Goal: Information Seeking & Learning: Learn about a topic

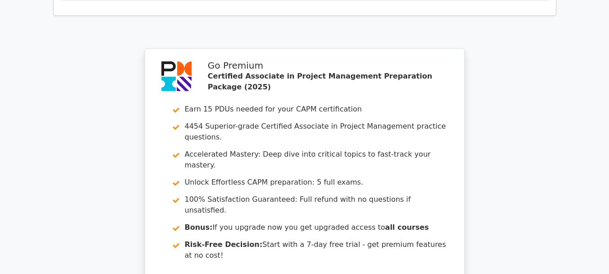
scroll to position [1680, 0]
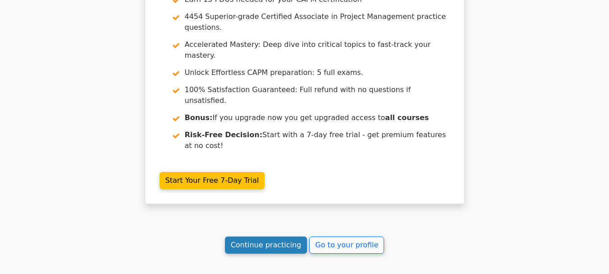
click at [245, 236] on link "Continue practicing" at bounding box center [266, 244] width 82 height 17
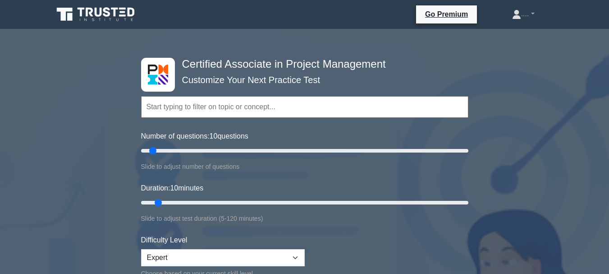
click at [183, 133] on label "Number of questions: 10 questions" at bounding box center [194, 136] width 107 height 11
click at [183, 145] on input "Number of questions: 10 questions" at bounding box center [304, 150] width 327 height 11
type input "5"
click at [144, 151] on input "Number of questions: 5 questions" at bounding box center [304, 150] width 327 height 11
type input "5"
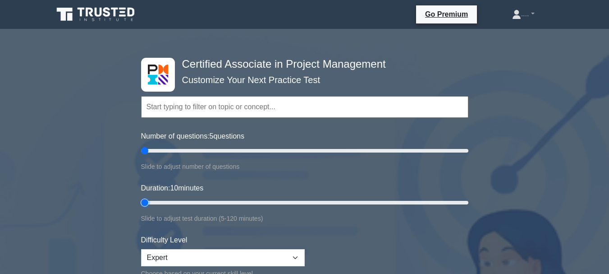
click at [142, 201] on input "Duration: 10 minutes" at bounding box center [304, 202] width 327 height 11
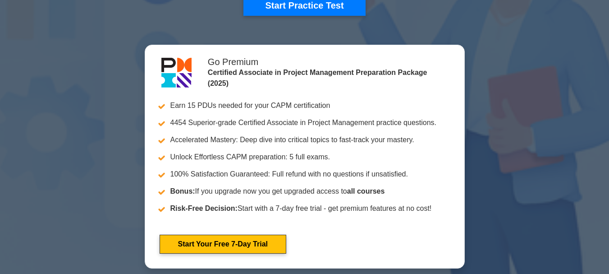
scroll to position [170, 0]
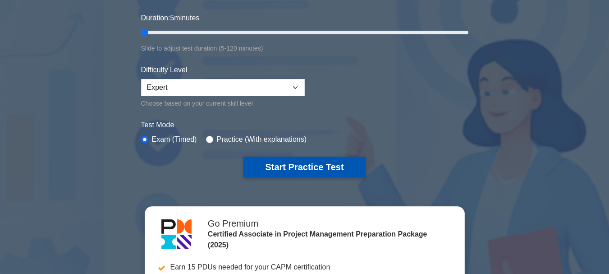
click at [277, 159] on button "Start Practice Test" at bounding box center [304, 166] width 122 height 21
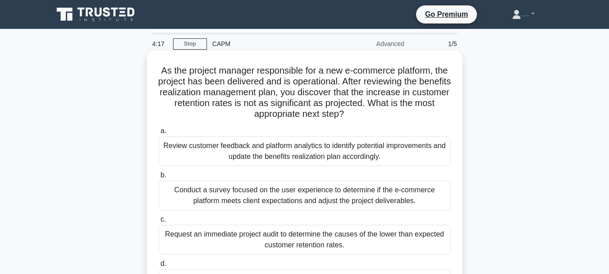
click at [232, 96] on h5 "As the project manager responsible for a new e-commerce platform, the project h…" at bounding box center [305, 92] width 294 height 55
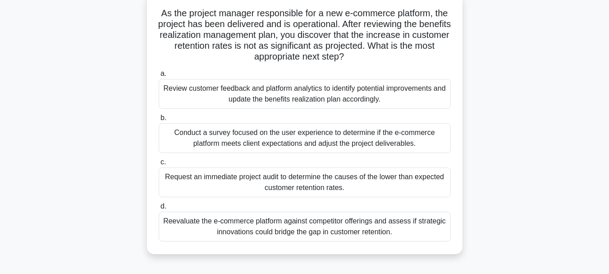
scroll to position [84, 0]
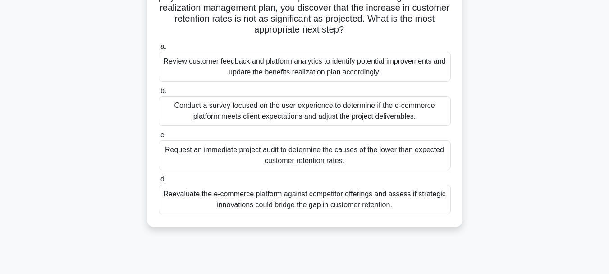
click at [181, 68] on div "Review customer feedback and platform analytics to identify potential improveme…" at bounding box center [305, 67] width 292 height 30
click at [159, 50] on input "a. Review customer feedback and platform analytics to identify potential improv…" at bounding box center [159, 47] width 0 height 6
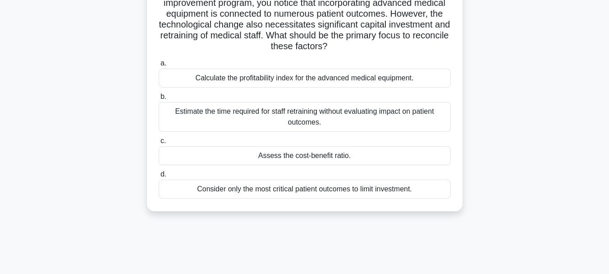
scroll to position [77, 0]
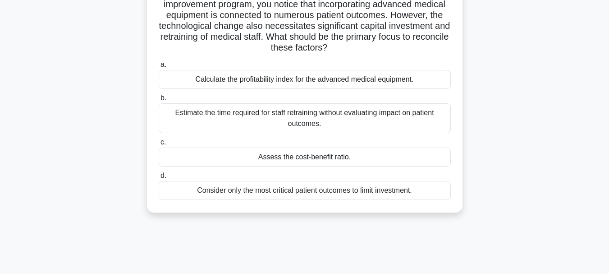
click at [172, 81] on div "Calculate the profitability index for the advanced medical equipment." at bounding box center [305, 79] width 292 height 19
click at [159, 68] on input "a. Calculate the profitability index for the advanced medical equipment." at bounding box center [159, 65] width 0 height 6
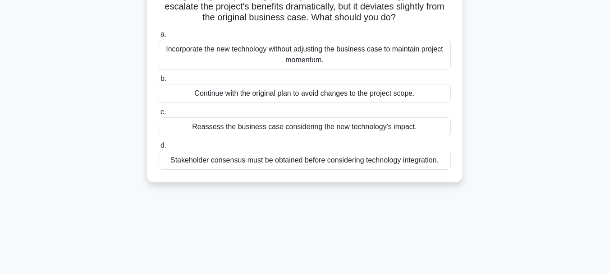
scroll to position [0, 0]
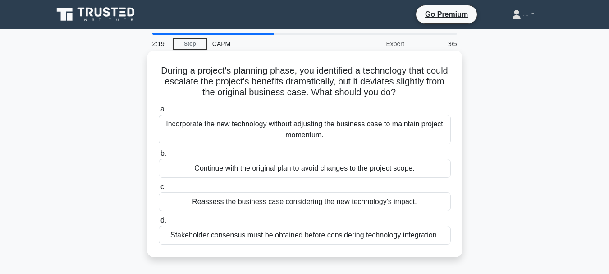
click at [234, 199] on div "Reassess the business case considering the new technology's impact." at bounding box center [305, 201] width 292 height 19
click at [159, 190] on input "c. Reassess the business case considering the new technology's impact." at bounding box center [159, 187] width 0 height 6
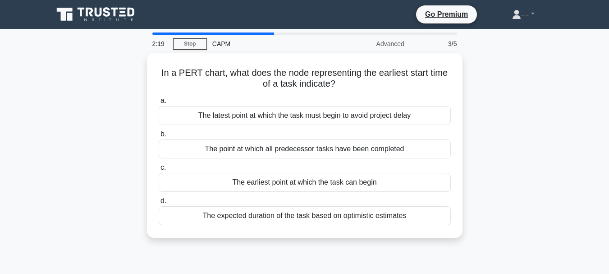
click at [234, 199] on label "d. The expected duration of the task based on optimistic estimates" at bounding box center [305, 210] width 292 height 30
click at [159, 199] on input "d. The expected duration of the task based on optimistic estimates" at bounding box center [159, 201] width 0 height 6
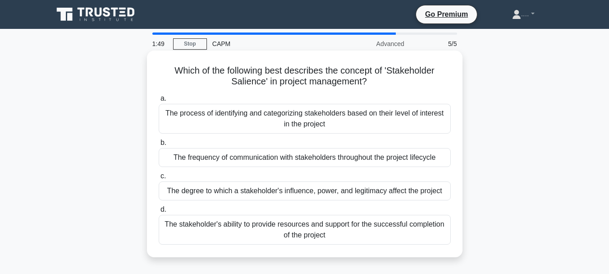
click at [173, 190] on div "The degree to which a stakeholder's influence, power, and legitimacy affect the…" at bounding box center [305, 190] width 292 height 19
click at [159, 179] on input "c. The degree to which a stakeholder's influence, power, and legitimacy affect …" at bounding box center [159, 176] width 0 height 6
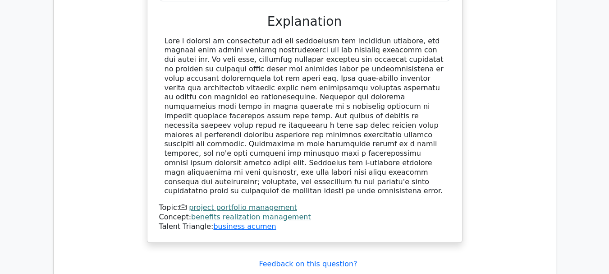
scroll to position [1026, 0]
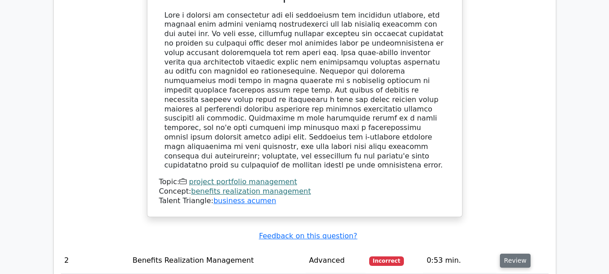
click at [508, 253] on button "Review" at bounding box center [515, 260] width 31 height 14
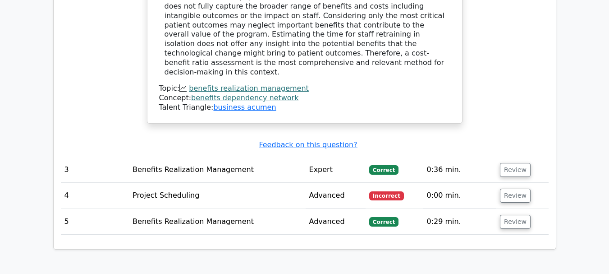
scroll to position [1601, 0]
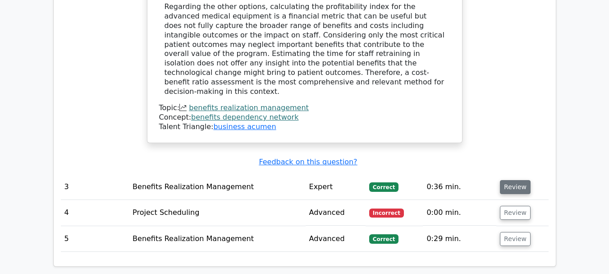
click at [505, 180] on button "Review" at bounding box center [515, 187] width 31 height 14
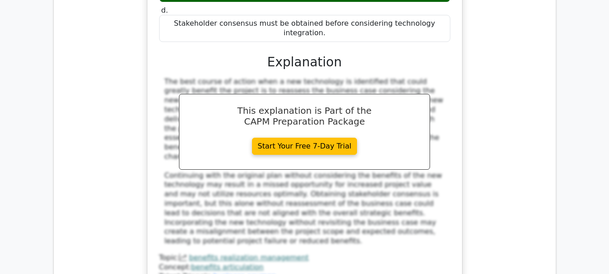
scroll to position [1974, 0]
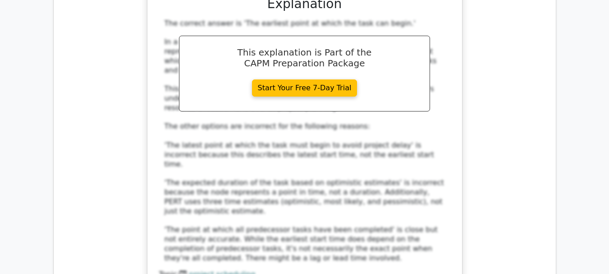
scroll to position [2514, 0]
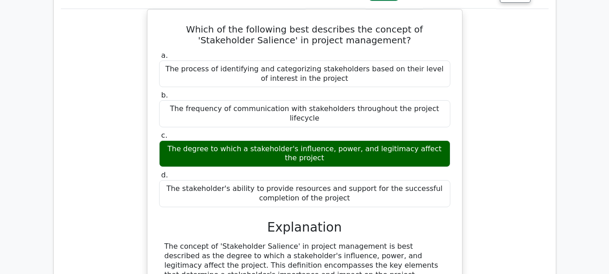
scroll to position [3402, 0]
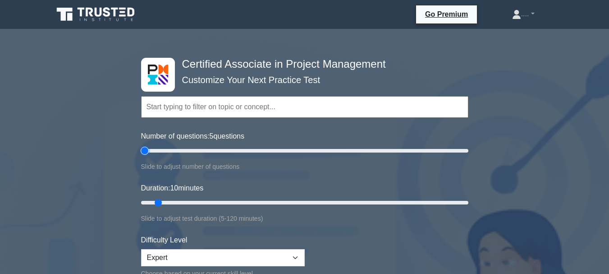
type input "5"
click at [143, 152] on input "Number of questions: 5 questions" at bounding box center [304, 150] width 327 height 11
type input "5"
click at [143, 201] on input "Duration: 10 minutes" at bounding box center [304, 202] width 327 height 11
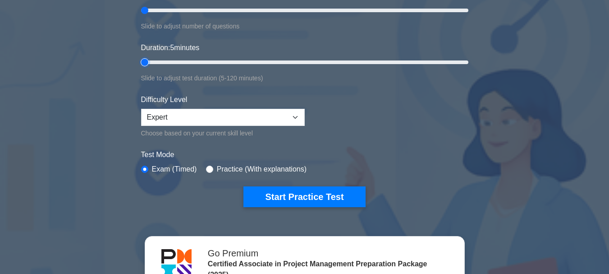
scroll to position [154, 0]
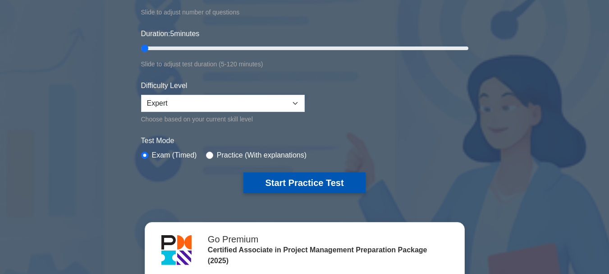
click at [302, 179] on button "Start Practice Test" at bounding box center [304, 182] width 122 height 21
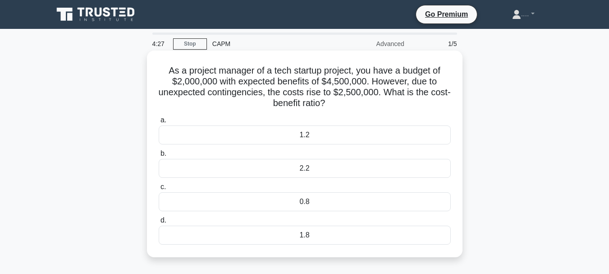
drag, startPoint x: 165, startPoint y: 68, endPoint x: 341, endPoint y: 108, distance: 180.8
click at [341, 108] on h5 "As a project manager of a tech startup project, you have a budget of $2,000,000…" at bounding box center [305, 87] width 294 height 44
copy h5 "As a project manager of a tech startup project, you have a budget of $2,000,000…"
click at [294, 240] on div "1.8" at bounding box center [305, 234] width 292 height 19
click at [159, 223] on input "d. 1.8" at bounding box center [159, 220] width 0 height 6
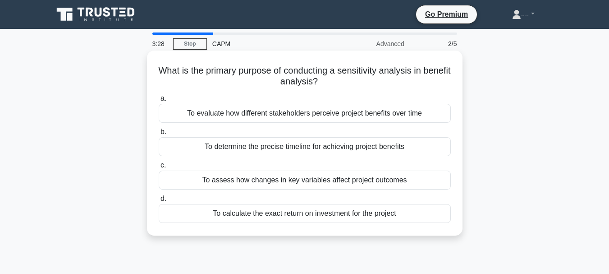
click at [312, 112] on div "To evaluate how different stakeholders perceive project benefits over time" at bounding box center [305, 113] width 292 height 19
click at [159, 101] on input "a. To evaluate how different stakeholders perceive project benefits over time" at bounding box center [159, 99] width 0 height 6
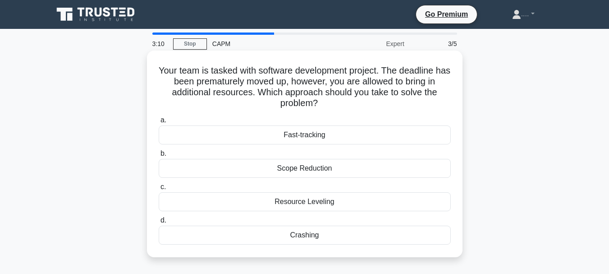
click at [260, 130] on div "Fast-tracking" at bounding box center [305, 134] width 292 height 19
click at [159, 123] on input "a. Fast-tracking" at bounding box center [159, 120] width 0 height 6
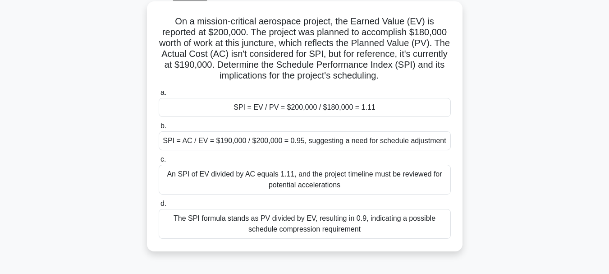
scroll to position [53, 0]
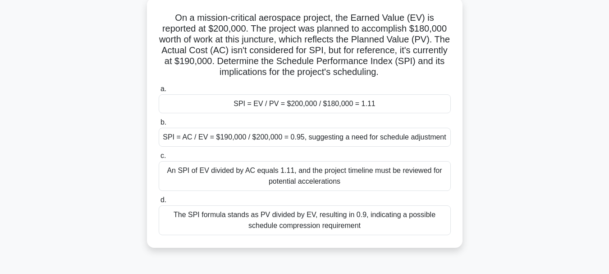
click at [375, 99] on div "SPI = EV / PV = $200,000 / $180,000 = 1.11" at bounding box center [305, 103] width 292 height 19
click at [159, 92] on input "a. SPI = EV / PV = $200,000 / $180,000 = 1.11" at bounding box center [159, 89] width 0 height 6
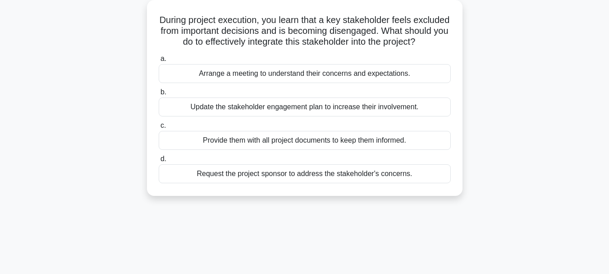
scroll to position [0, 0]
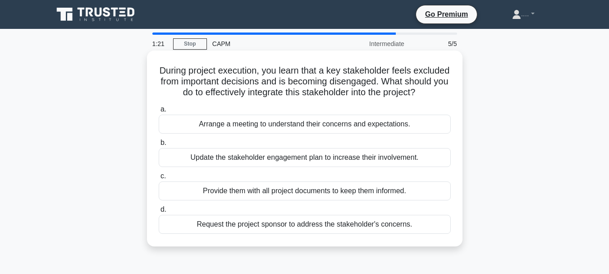
click at [266, 131] on div "Arrange a meeting to understand their concerns and expectations." at bounding box center [305, 123] width 292 height 19
click at [159, 112] on input "a. Arrange a meeting to understand their concerns and expectations." at bounding box center [159, 109] width 0 height 6
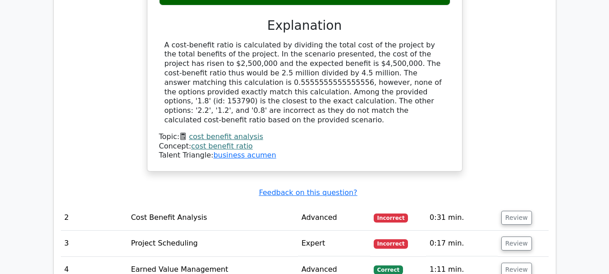
scroll to position [929, 0]
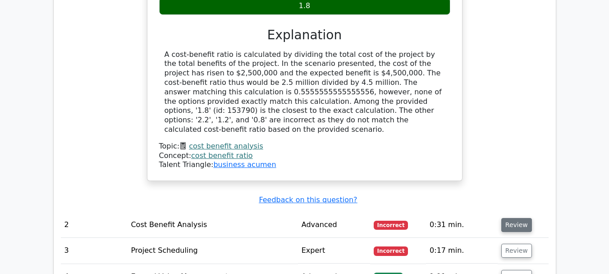
click at [512, 218] on button "Review" at bounding box center [516, 225] width 31 height 14
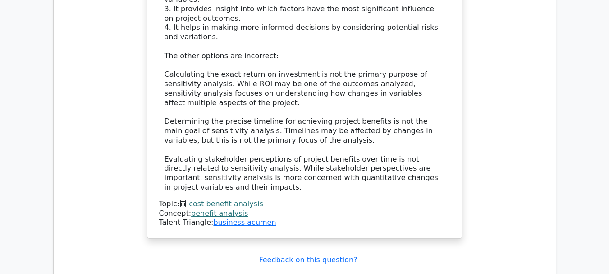
scroll to position [1449, 0]
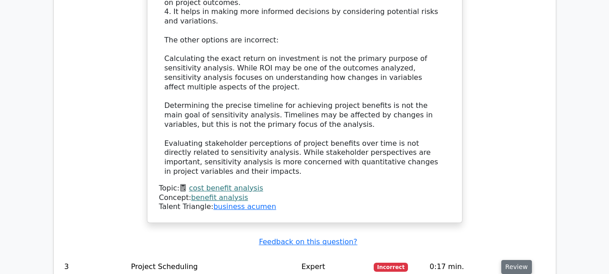
click at [511, 260] on button "Review" at bounding box center [516, 267] width 31 height 14
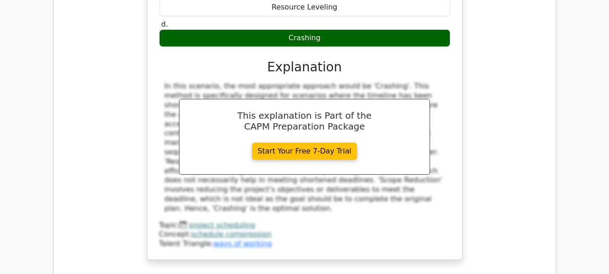
scroll to position [1917, 0]
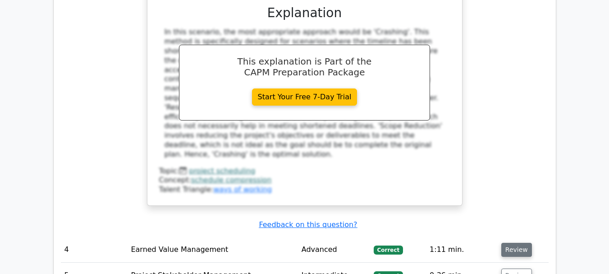
click at [517, 242] on button "Review" at bounding box center [516, 249] width 31 height 14
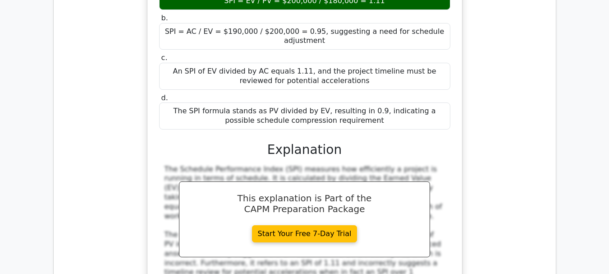
scroll to position [2317, 0]
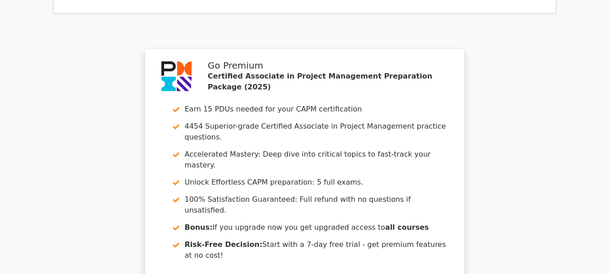
scroll to position [3141, 0]
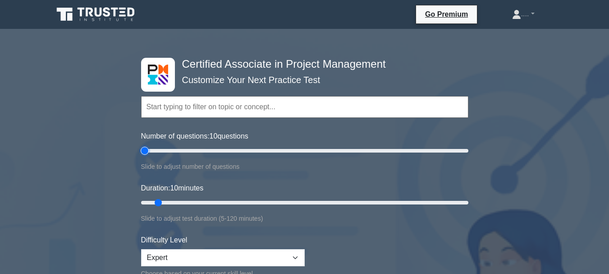
type input "5"
click at [143, 149] on input "Number of questions: 10 questions" at bounding box center [304, 150] width 327 height 11
type input "5"
click at [143, 201] on input "Duration: 5 minutes" at bounding box center [304, 202] width 327 height 11
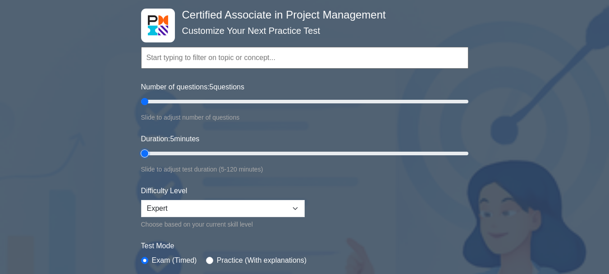
scroll to position [179, 0]
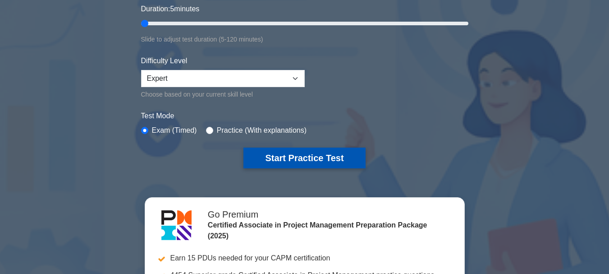
click at [263, 167] on button "Start Practice Test" at bounding box center [304, 157] width 122 height 21
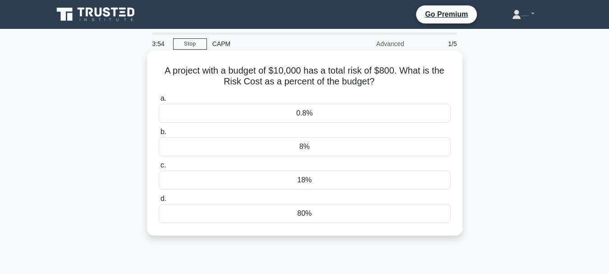
click at [282, 224] on div "a. 0.8% b. 8% c." at bounding box center [304, 157] width 303 height 133
click at [281, 224] on div "a. 0.8% b. 8% c." at bounding box center [304, 157] width 303 height 133
click at [283, 218] on div "80%" at bounding box center [305, 213] width 292 height 19
click at [159, 201] on input "d. 80%" at bounding box center [159, 199] width 0 height 6
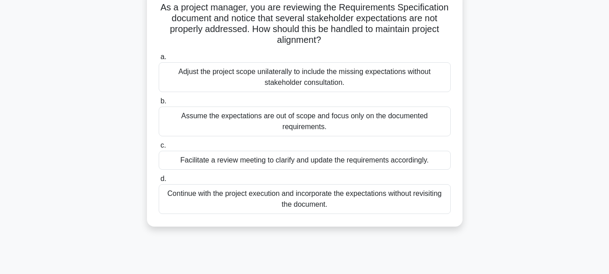
scroll to position [67, 0]
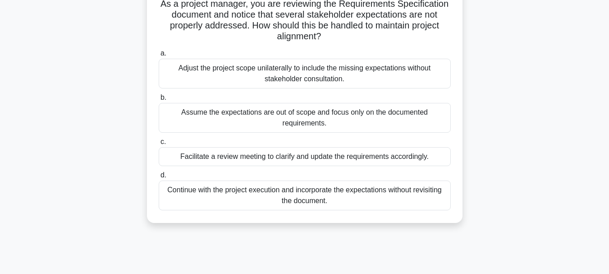
click at [330, 157] on div "Facilitate a review meeting to clarify and update the requirements accordingly." at bounding box center [305, 156] width 292 height 19
click at [159, 145] on input "c. Facilitate a review meeting to clarify and update the requirements according…" at bounding box center [159, 142] width 0 height 6
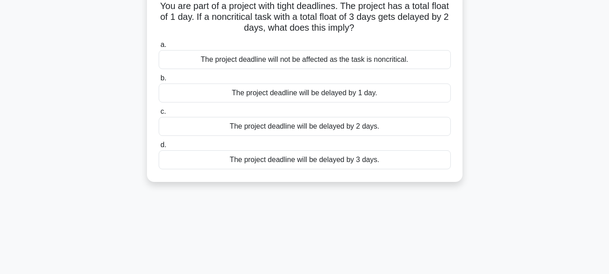
scroll to position [0, 0]
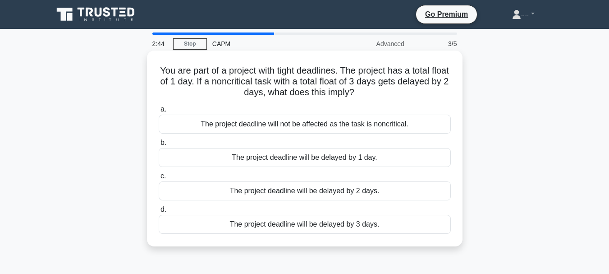
click at [269, 190] on div "The project deadline will be delayed by 2 days." at bounding box center [305, 190] width 292 height 19
click at [159, 179] on input "c. The project deadline will be delayed by 2 days." at bounding box center [159, 176] width 0 height 6
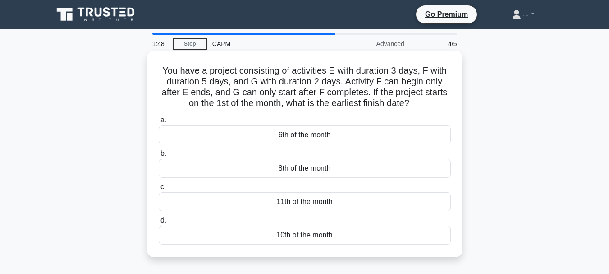
click at [311, 234] on div "10th of the month" at bounding box center [305, 234] width 292 height 19
click at [159, 223] on input "d. 10th of the month" at bounding box center [159, 220] width 0 height 6
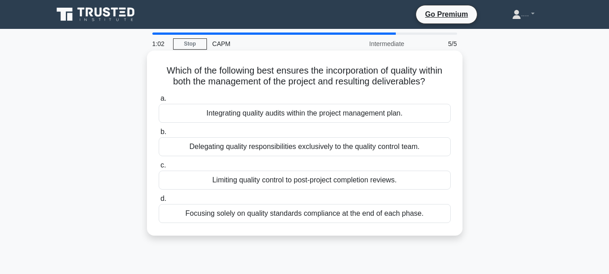
click at [348, 145] on div "Delegating quality responsibilities exclusively to the quality control team." at bounding box center [305, 146] width 292 height 19
click at [159, 135] on input "b. Delegating quality responsibilities exclusively to the quality control team." at bounding box center [159, 132] width 0 height 6
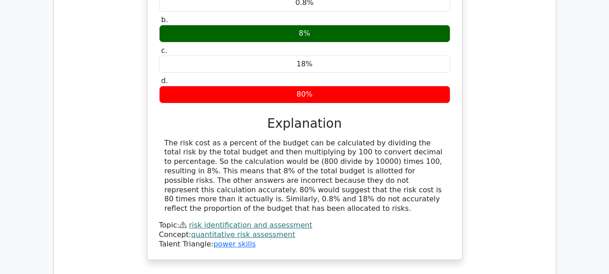
scroll to position [845, 0]
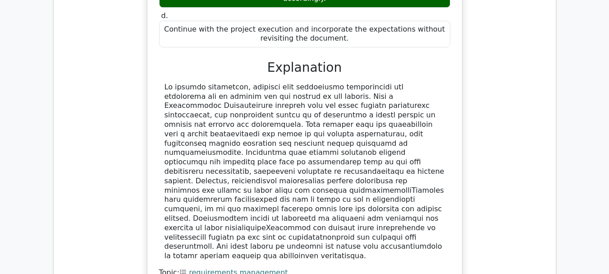
scroll to position [1507, 0]
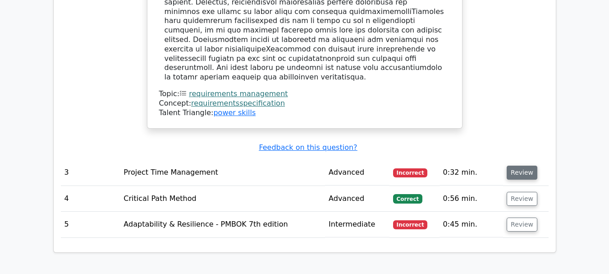
click at [519, 165] on button "Review" at bounding box center [522, 172] width 31 height 14
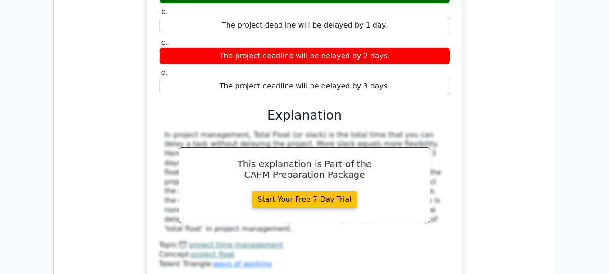
scroll to position [1784, 0]
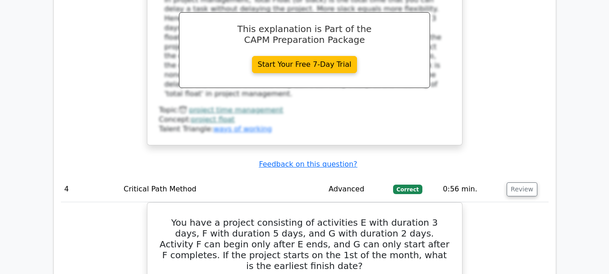
scroll to position [1966, 0]
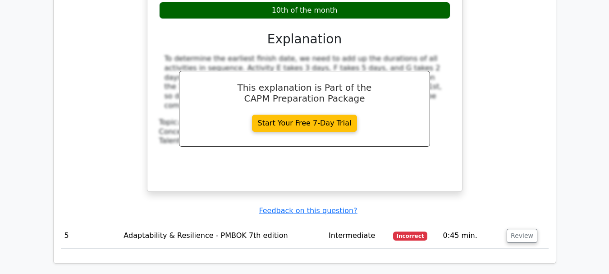
scroll to position [2286, 0]
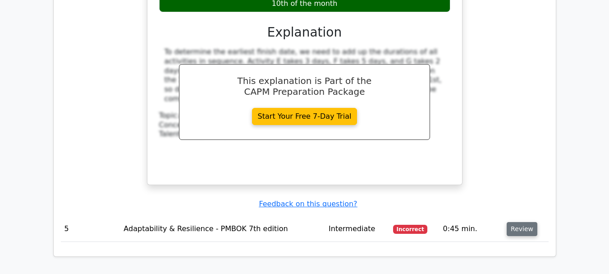
click at [519, 222] on button "Review" at bounding box center [522, 229] width 31 height 14
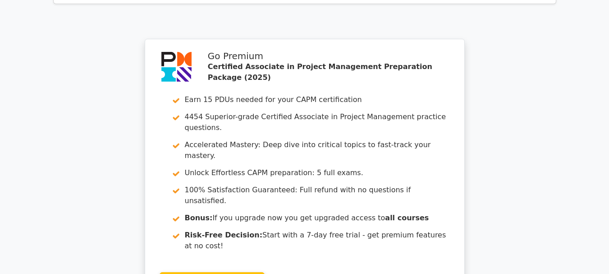
scroll to position [3022, 0]
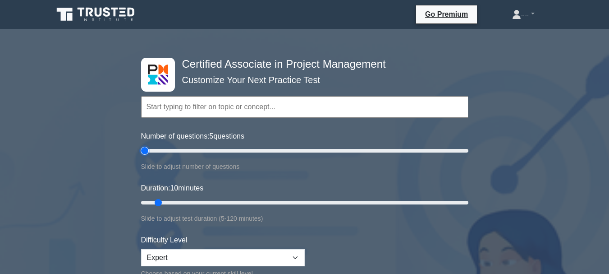
type input "5"
click at [146, 151] on input "Number of questions: 5 questions" at bounding box center [304, 150] width 327 height 11
type input "5"
click at [145, 201] on input "Duration: 5 minutes" at bounding box center [304, 202] width 327 height 11
click at [182, 253] on select "Beginner Intermediate Expert" at bounding box center [223, 257] width 164 height 17
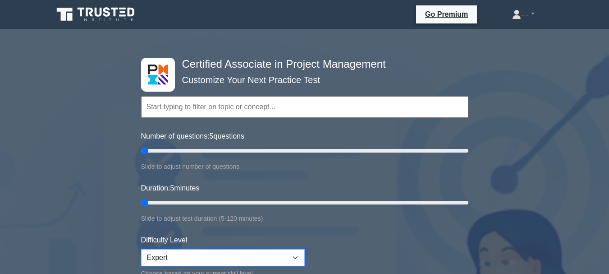
select select "intermediate"
click at [141, 249] on select "Beginner Intermediate Expert" at bounding box center [223, 257] width 164 height 17
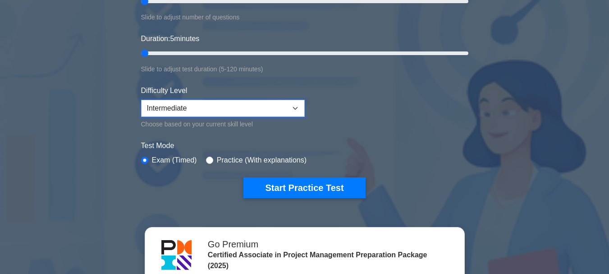
scroll to position [142, 0]
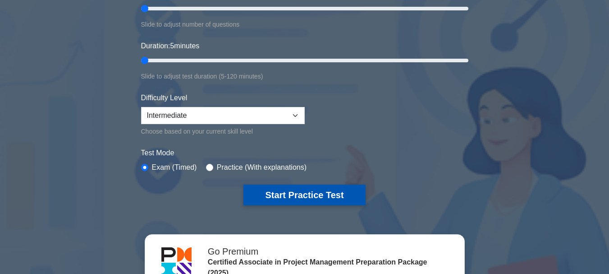
click at [300, 189] on button "Start Practice Test" at bounding box center [304, 194] width 122 height 21
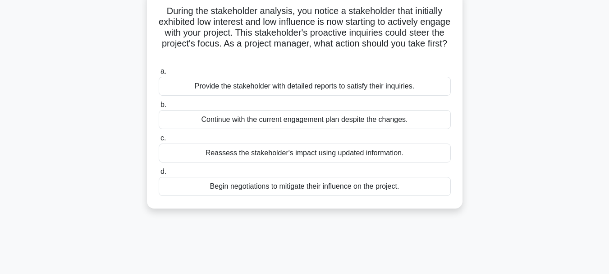
scroll to position [63, 0]
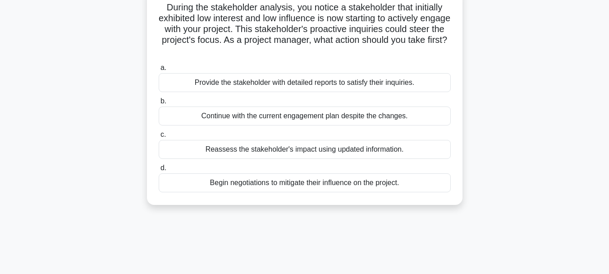
click at [301, 146] on div "Reassess the stakeholder's impact using updated information." at bounding box center [305, 149] width 292 height 19
click at [159, 137] on input "c. Reassess the stakeholder's impact using updated information." at bounding box center [159, 135] width 0 height 6
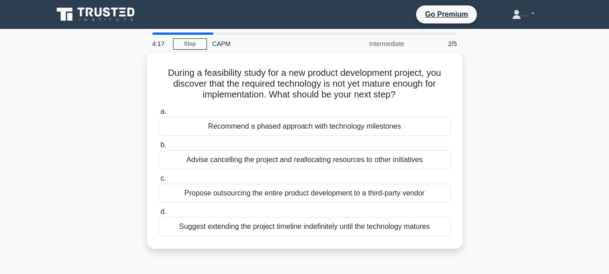
scroll to position [32, 0]
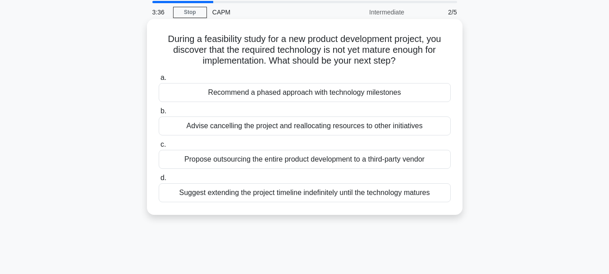
click at [316, 95] on div "Recommend a phased approach with technology milestones" at bounding box center [305, 92] width 292 height 19
click at [159, 81] on input "a. Recommend a phased approach with technology milestones" at bounding box center [159, 78] width 0 height 6
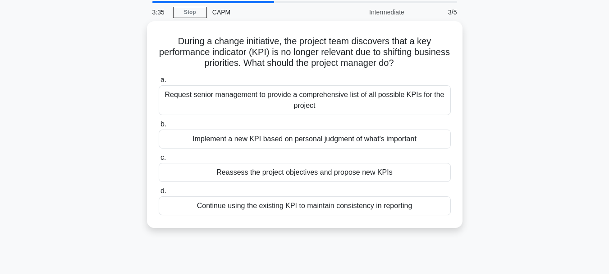
scroll to position [0, 0]
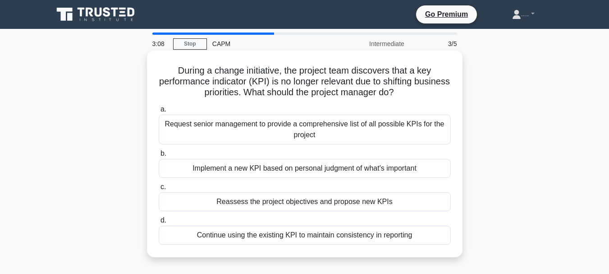
click at [327, 205] on div "Reassess the project objectives and propose new KPIs" at bounding box center [305, 201] width 292 height 19
click at [159, 190] on input "c. Reassess the project objectives and propose new KPIs" at bounding box center [159, 187] width 0 height 6
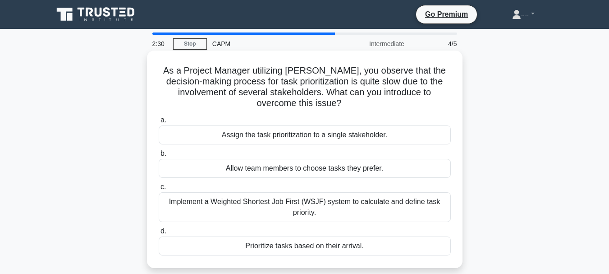
click at [293, 204] on div "Implement a Weighted Shortest Job First (WSJF) system to calculate and define t…" at bounding box center [305, 207] width 292 height 30
click at [159, 190] on input "c. Implement a Weighted Shortest Job First (WSJF) system to calculate and defin…" at bounding box center [159, 187] width 0 height 6
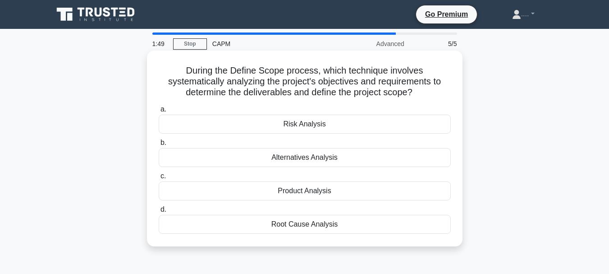
click at [297, 192] on div "Product Analysis" at bounding box center [305, 190] width 292 height 19
click at [159, 179] on input "c. Product Analysis" at bounding box center [159, 176] width 0 height 6
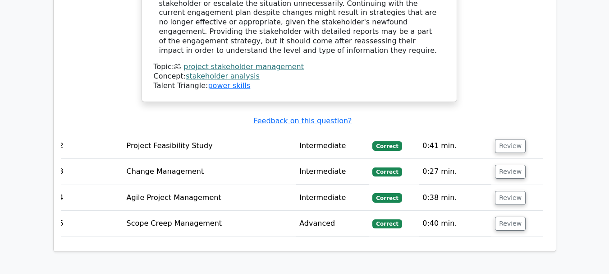
scroll to position [1111, 0]
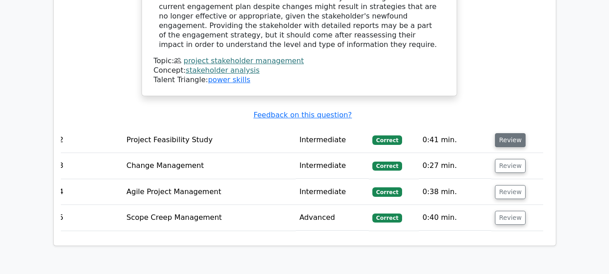
click at [501, 133] on button "Review" at bounding box center [510, 140] width 31 height 14
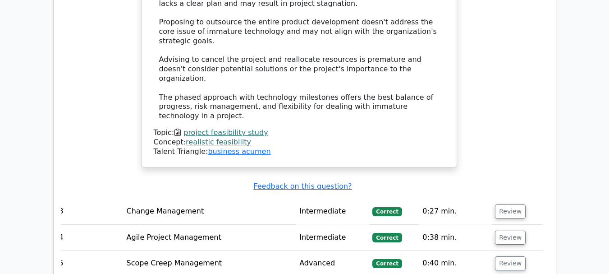
scroll to position [1673, 0]
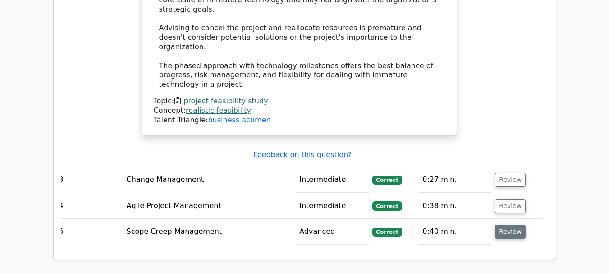
click at [518, 224] on button "Review" at bounding box center [510, 231] width 31 height 14
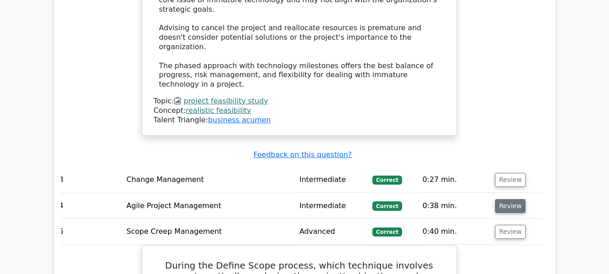
click at [502, 199] on button "Review" at bounding box center [510, 206] width 31 height 14
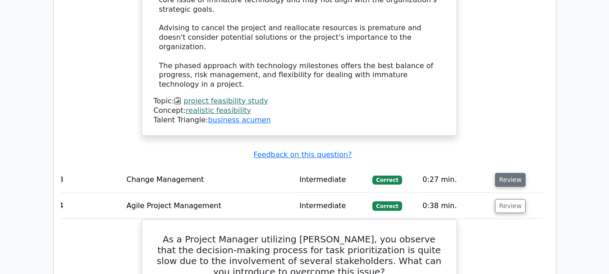
click at [508, 173] on button "Review" at bounding box center [510, 180] width 31 height 14
